Goal: Complete application form

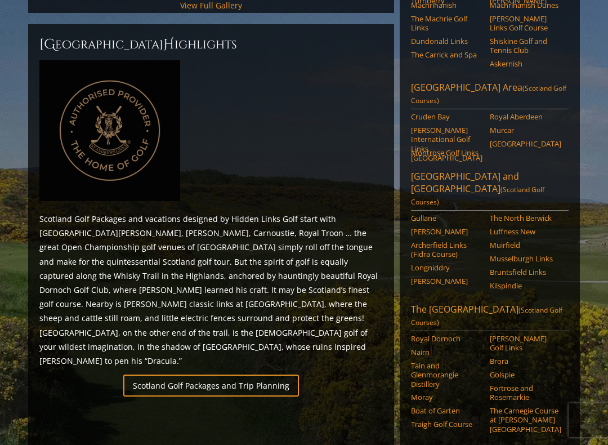
scroll to position [473, 0]
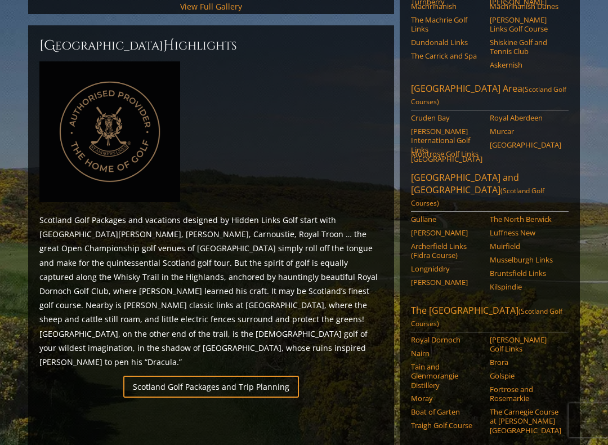
click at [257, 376] on link "Scotland Golf Packages and Trip Planning" at bounding box center [211, 387] width 176 height 22
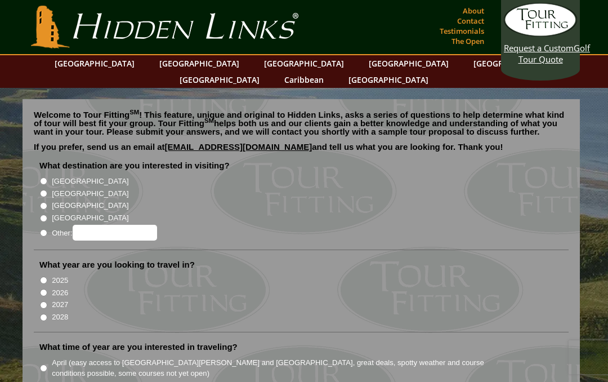
click at [46, 190] on input "[GEOGRAPHIC_DATA]" at bounding box center [43, 193] width 7 height 7
radio input "true"
click at [45, 289] on input "2026" at bounding box center [43, 292] width 7 height 7
radio input "true"
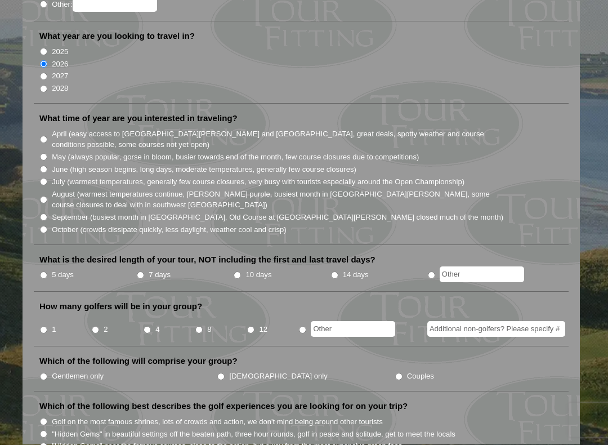
scroll to position [228, 0]
click at [396, 374] on input "Couples" at bounding box center [399, 377] width 7 height 7
radio input "true"
click at [149, 327] on input "4" at bounding box center [147, 330] width 7 height 7
radio input "true"
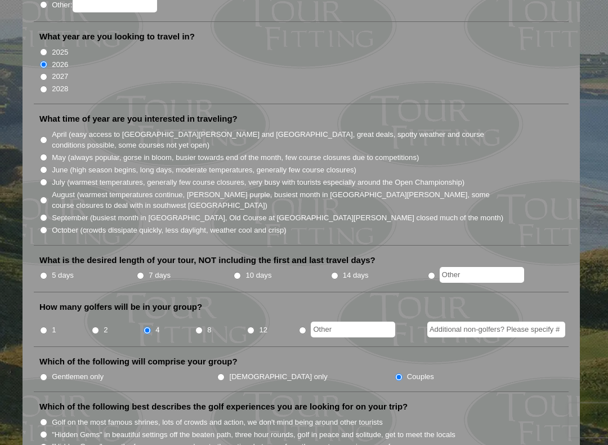
click at [47, 272] on input "5 days" at bounding box center [43, 275] width 7 height 7
radio input "true"
click at [44, 166] on input "June (high season begins, long days, moderate temperatures, generally few cours…" at bounding box center [43, 169] width 7 height 7
radio input "true"
click at [43, 179] on input "July (warmest temperatures, generally few course closures, very busy with touri…" at bounding box center [43, 182] width 7 height 7
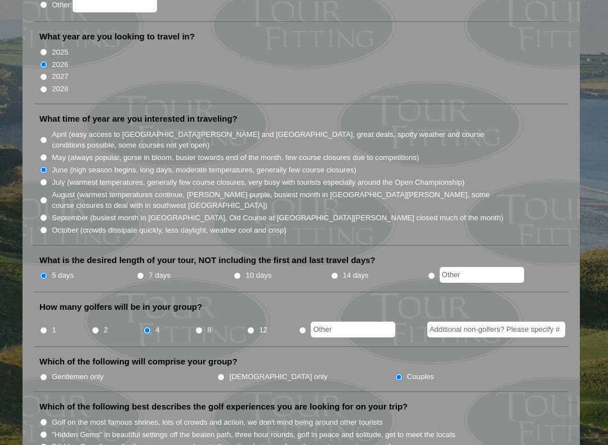
radio input "true"
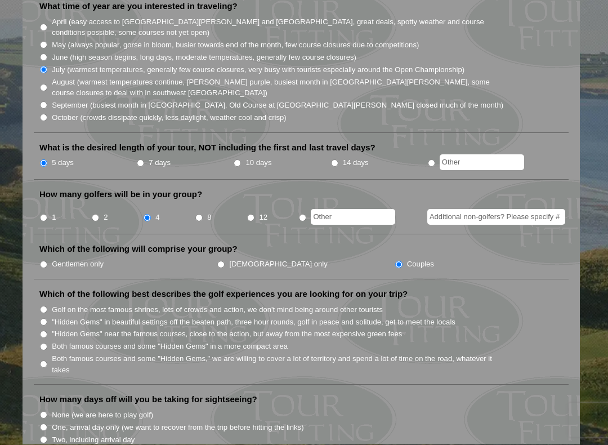
scroll to position [341, 0]
click at [43, 343] on input "Both famous courses and some "Hidden Gems" in a more compact area" at bounding box center [43, 346] width 7 height 7
radio input "true"
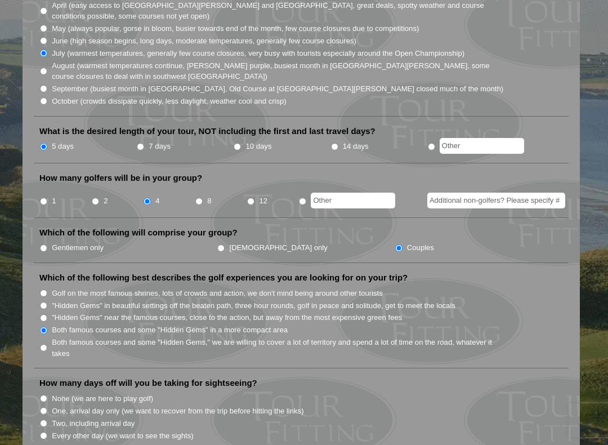
scroll to position [357, 0]
click at [144, 144] on input "7 days" at bounding box center [140, 147] width 7 height 7
radio input "true"
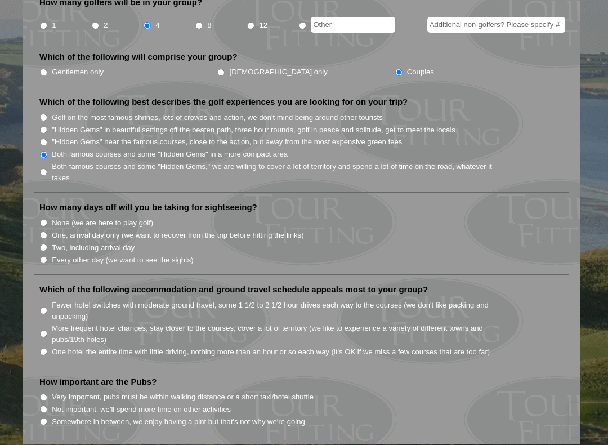
scroll to position [533, 0]
click at [44, 348] on input "One hotel the entire time with little driving, nothing more than an hour or so …" at bounding box center [43, 351] width 7 height 7
radio input "true"
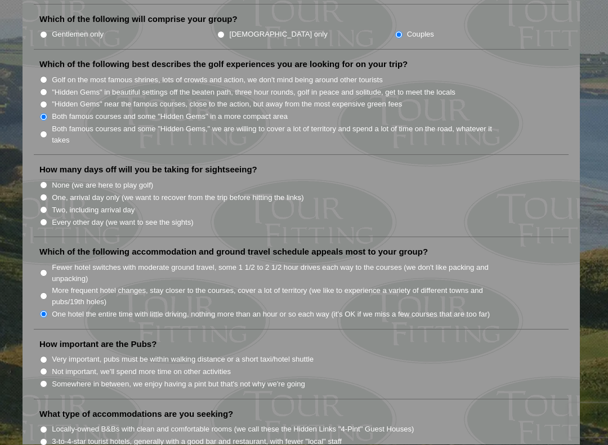
scroll to position [571, 0]
click at [44, 380] on input "Somewhere in between, we enjoy having a pint but that's not why we're going" at bounding box center [43, 383] width 7 height 7
radio input "true"
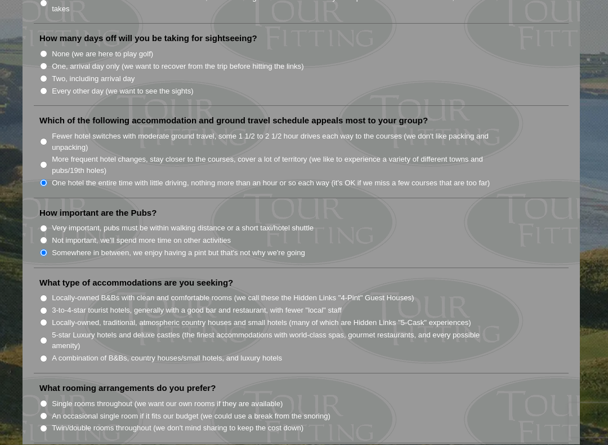
scroll to position [706, 0]
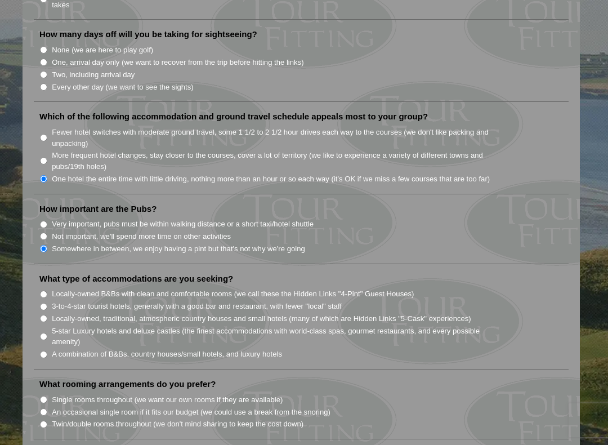
click at [43, 381] on input "Single rooms throughout (we want our own rooms if they are available)" at bounding box center [43, 399] width 7 height 7
radio input "true"
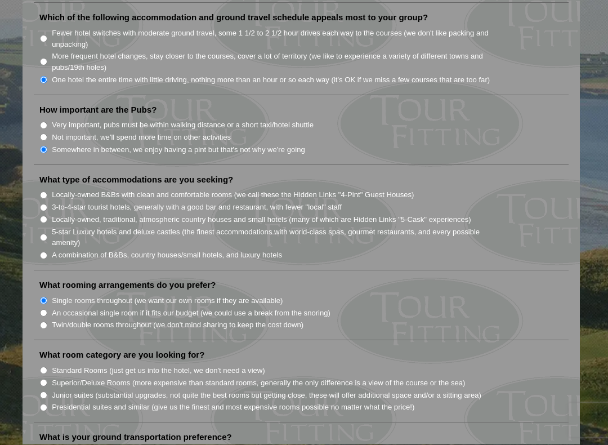
scroll to position [805, 0]
click at [42, 379] on input "Superior/Deluxe Rooms (more expensive than standard rooms, generally the only d…" at bounding box center [43, 382] width 7 height 7
radio input "true"
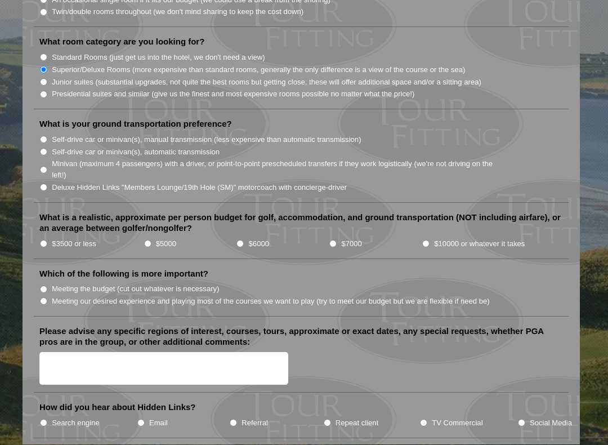
scroll to position [1118, 0]
click at [45, 381] on input "Search engine" at bounding box center [43, 422] width 7 height 7
radio input "true"
click at [425, 381] on input "TV Commercial" at bounding box center [423, 422] width 7 height 7
radio input "true"
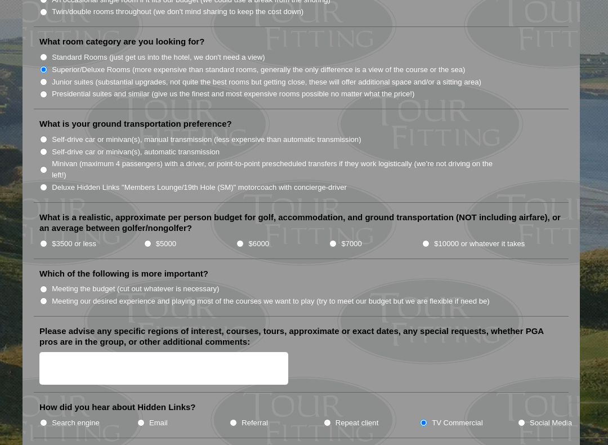
click at [47, 381] on input "Search engine" at bounding box center [43, 422] width 7 height 7
radio input "true"
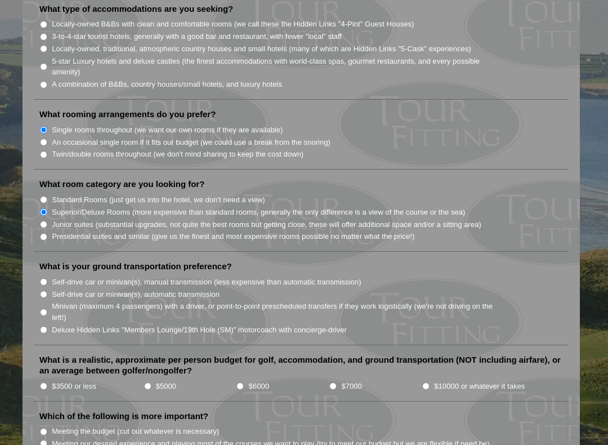
scroll to position [975, 0]
click at [47, 279] on input "Self-drive car or minivan(s), manual transmission (less expensive than automati…" at bounding box center [43, 282] width 7 height 7
radio input "true"
click at [47, 327] on input "Deluxe Hidden Links "Members Lounge/19th Hole (SM)" motorcoach with concierge-d…" at bounding box center [43, 330] width 7 height 7
radio input "true"
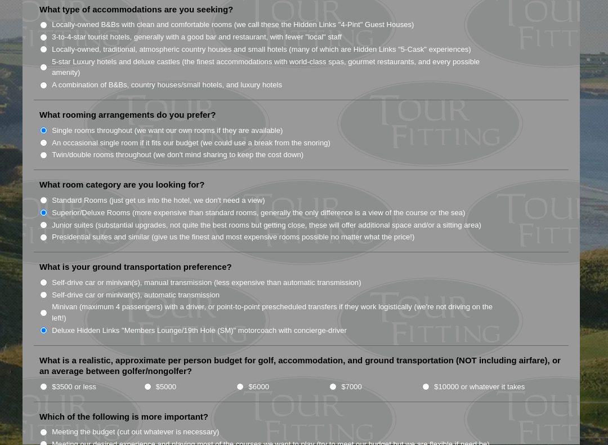
click at [41, 310] on input "Minivan (maximum 4 passengers) with a driver, or point-to-point prescheduled tr…" at bounding box center [43, 313] width 7 height 7
radio input "true"
click at [333, 381] on input "$7000" at bounding box center [333, 387] width 7 height 7
radio input "true"
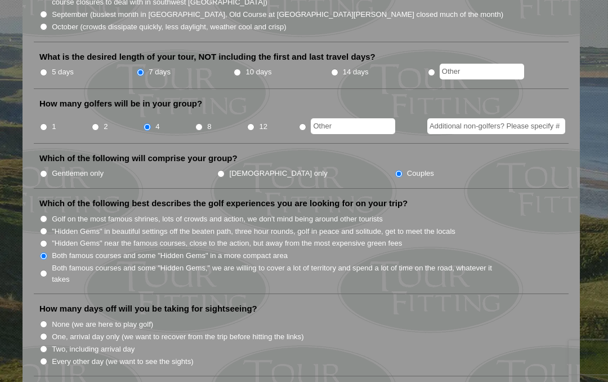
scroll to position [427, 0]
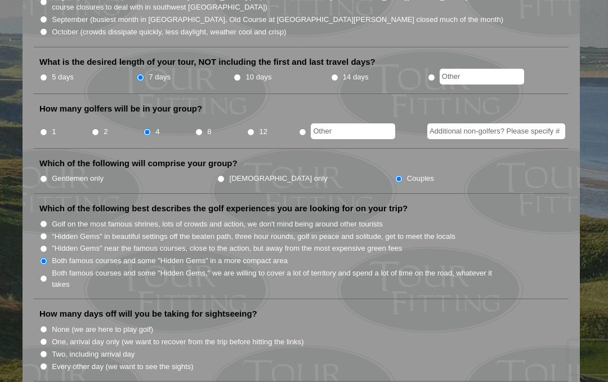
click at [44, 74] on input "5 days" at bounding box center [43, 77] width 7 height 7
radio input "true"
click at [44, 350] on input "Two, including arrival day" at bounding box center [43, 353] width 7 height 7
radio input "true"
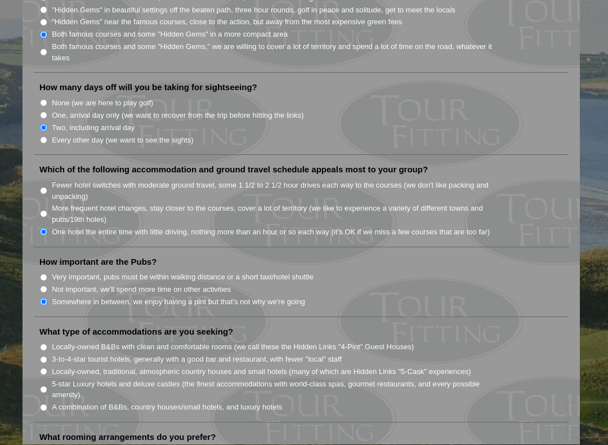
scroll to position [657, 0]
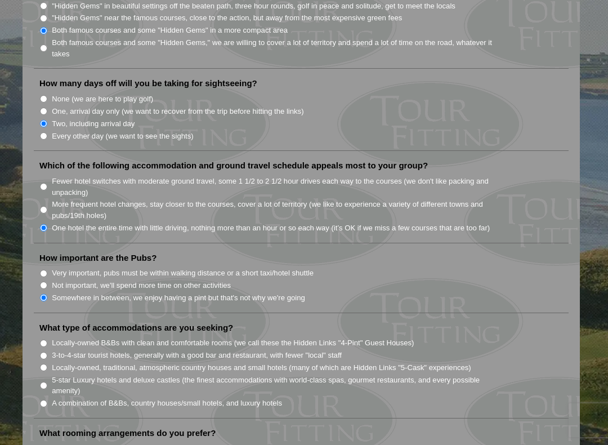
click at [45, 352] on input "3-to-4-star tourist hotels, generally with a good bar and restaurant, with fewe…" at bounding box center [43, 355] width 7 height 7
radio input "true"
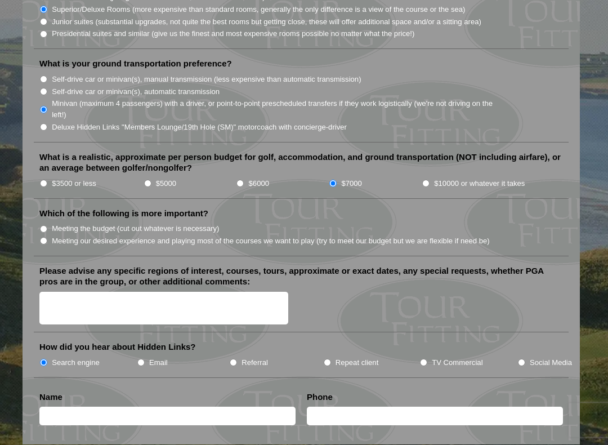
scroll to position [1179, 0]
click at [47, 237] on input "Meeting our desired experience and playing most of the courses we want to play …" at bounding box center [43, 240] width 7 height 7
radio input "true"
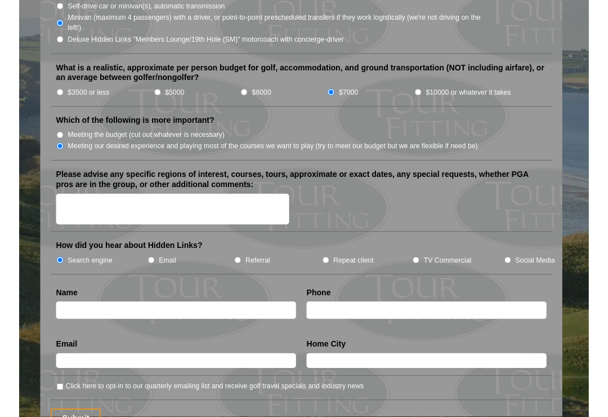
scroll to position [1264, 0]
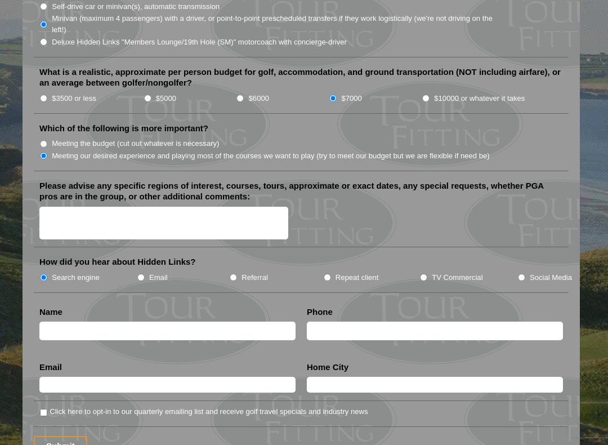
click at [70, 381] on label "Click here to opt-in to our quarterly emailing list and receive golf travel spe…" at bounding box center [209, 411] width 318 height 11
click at [47, 381] on input "Click here to opt-in to our quarterly emailing list and receive golf travel spe…" at bounding box center [43, 412] width 7 height 7
checkbox input "true"
click at [57, 322] on input "text" at bounding box center [167, 331] width 256 height 19
